Goal: Contribute content

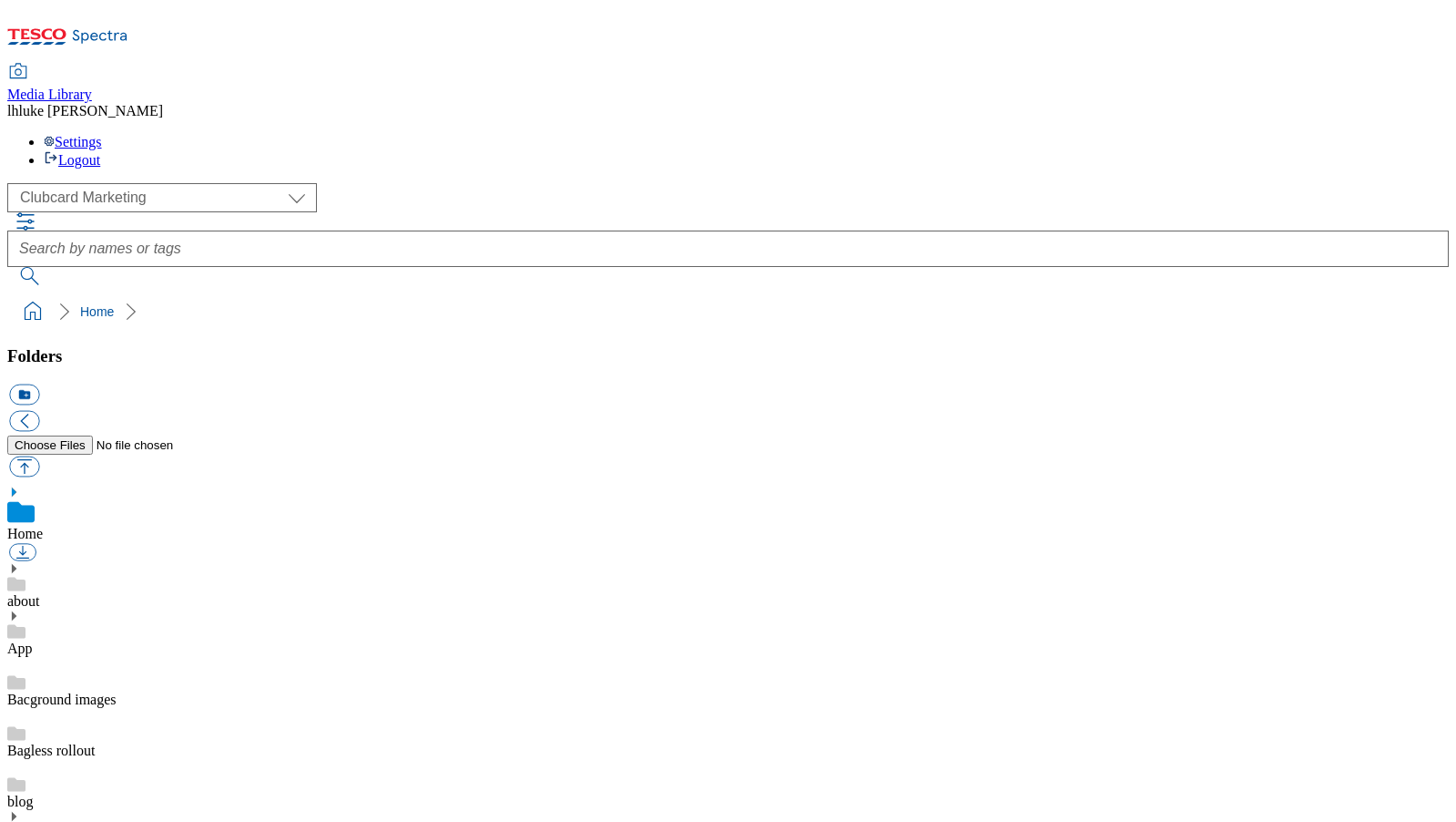
scroll to position [11, 0]
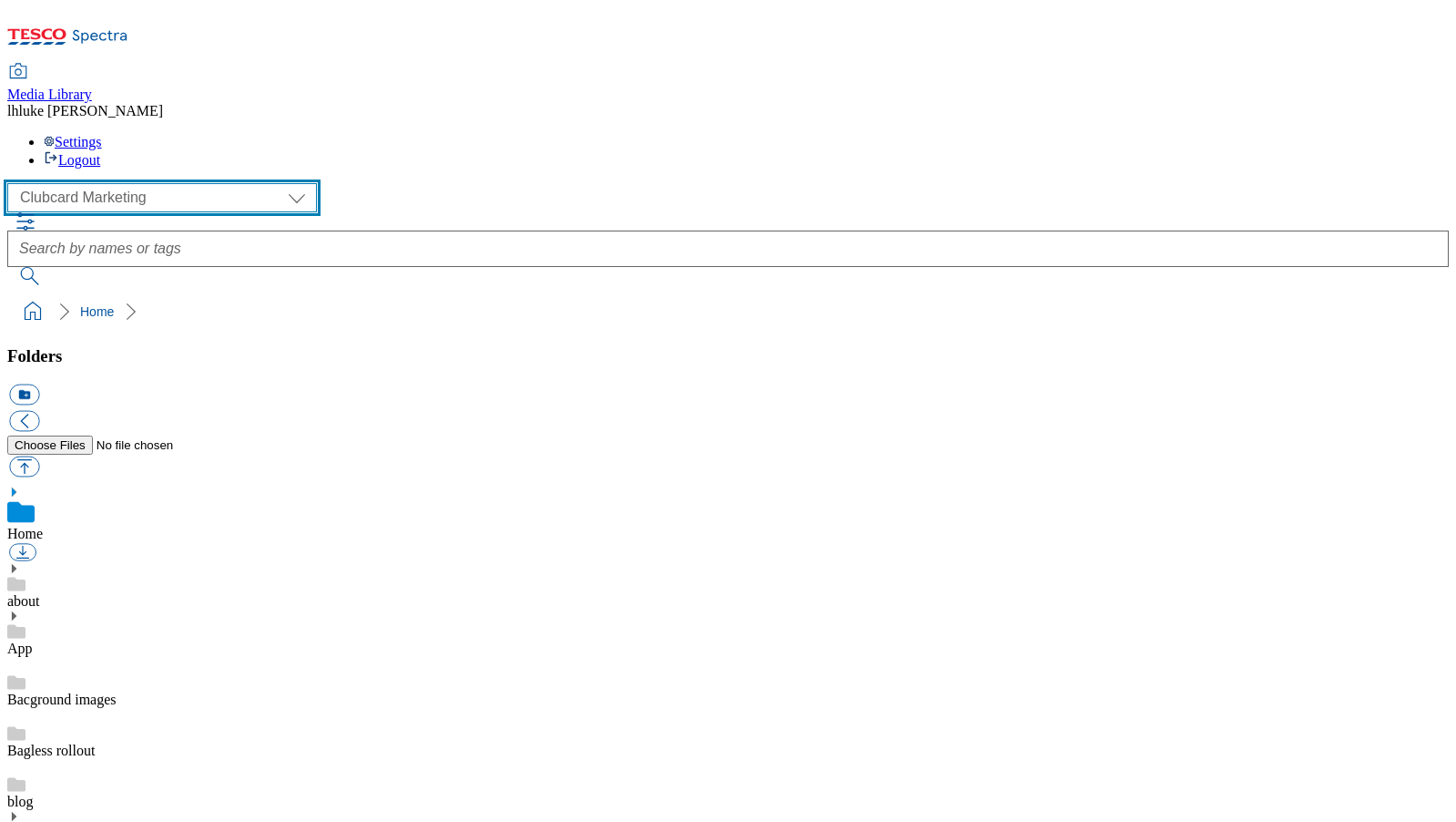
select select "flare-ghs-mktg"
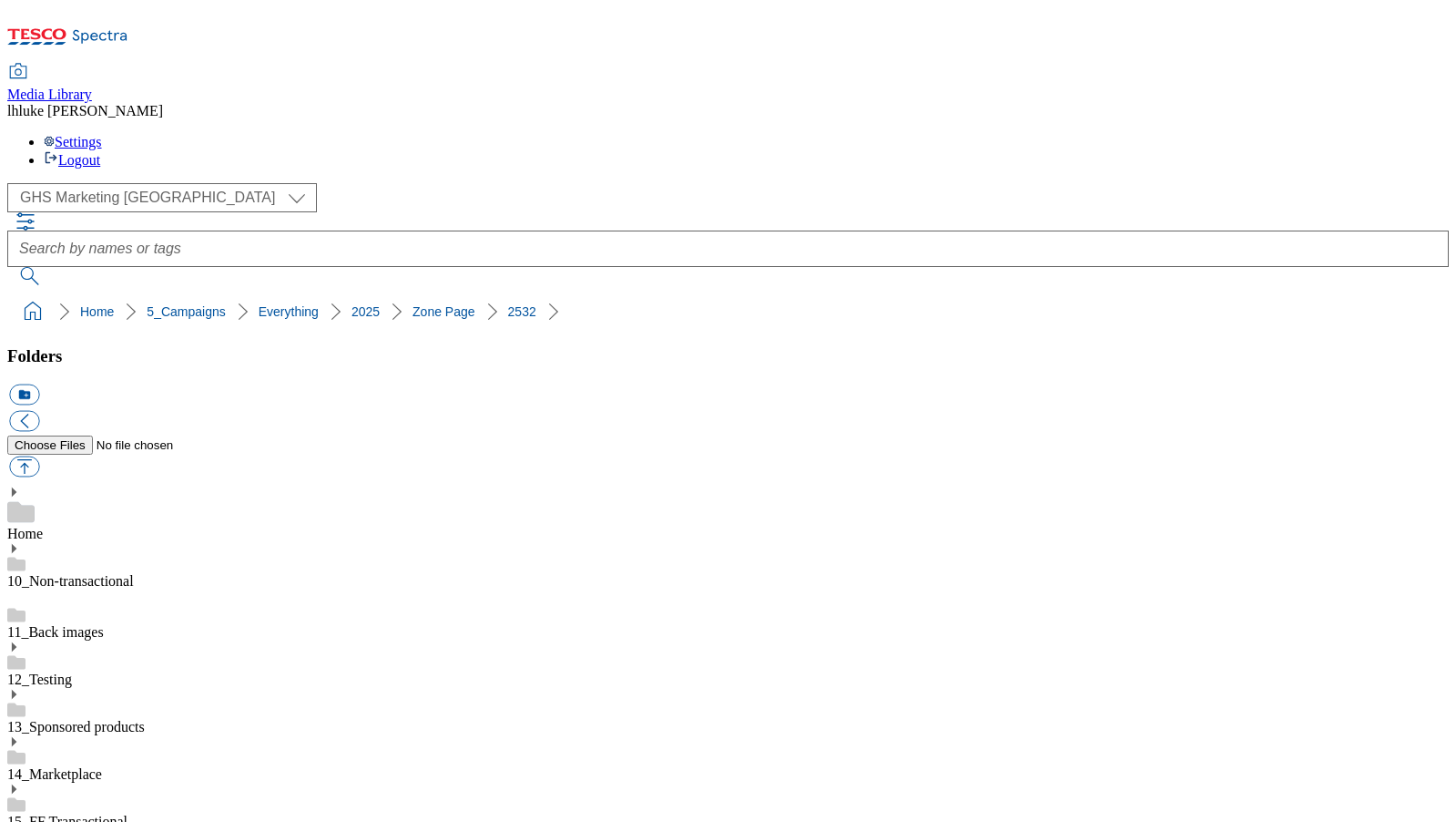
scroll to position [144, 0]
click at [39, 457] on button "button" at bounding box center [24, 467] width 30 height 21
type input "C:\fakepath\2532-GHS-TradeStamp-743x430-WinePairing.jpg"
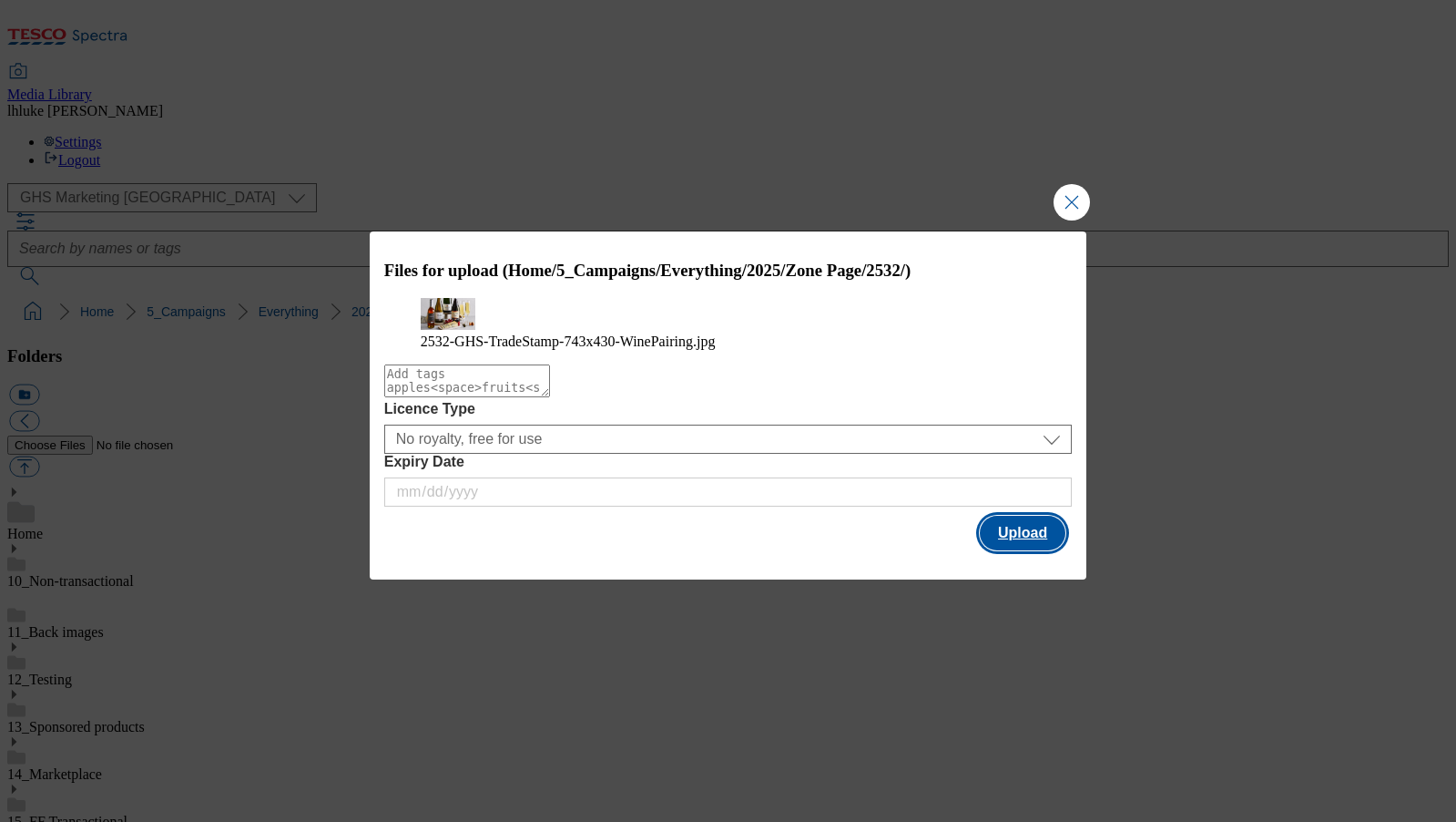
click at [1040, 551] on button "Upload" at bounding box center [1023, 533] width 86 height 34
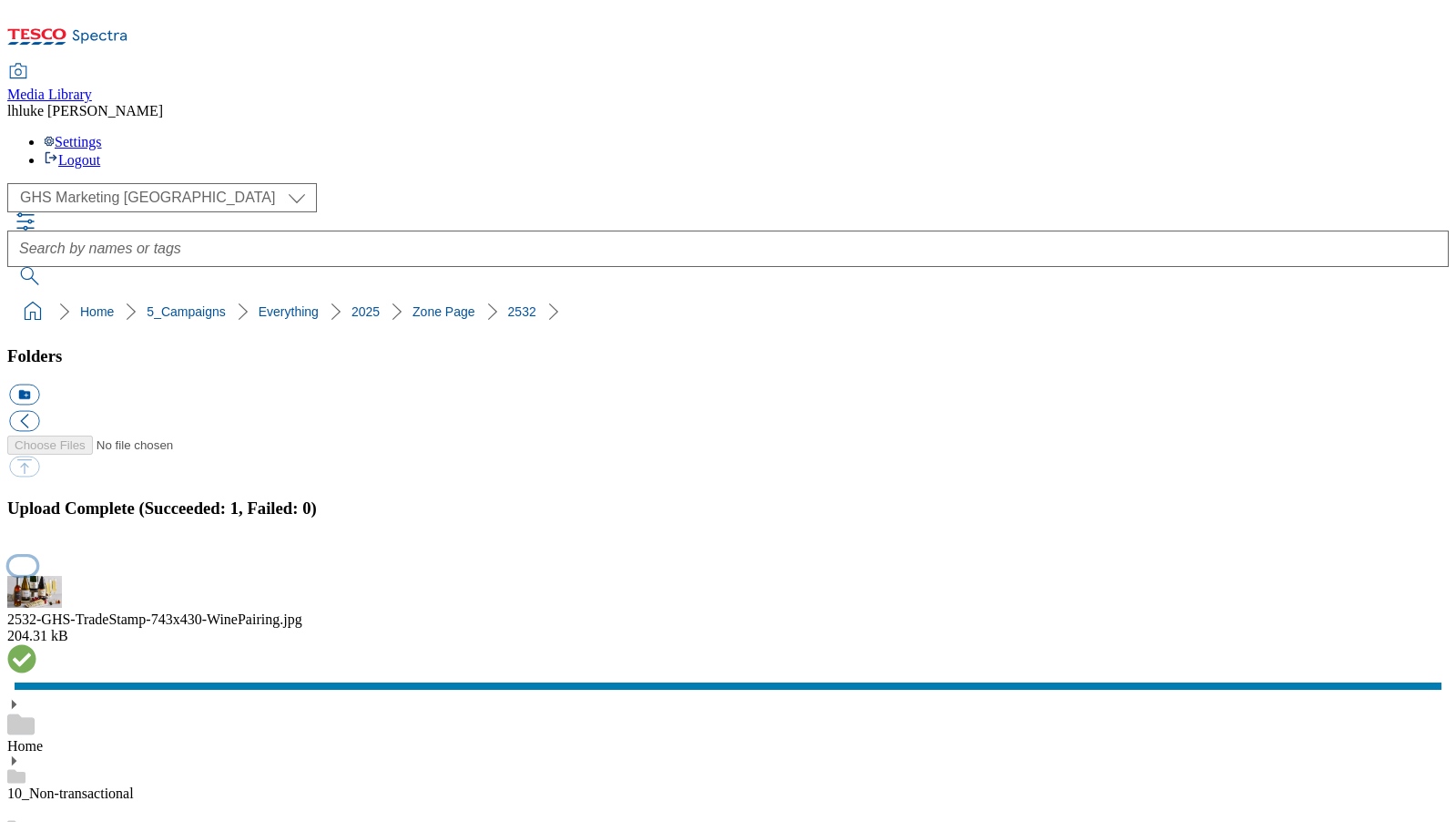
click at [36, 556] on button "button" at bounding box center [23, 565] width 28 height 17
